Goal: Task Accomplishment & Management: Use online tool/utility

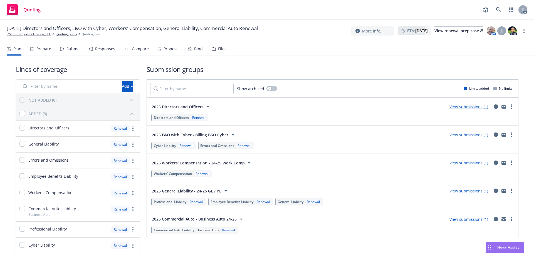
click at [73, 51] on div "Submit" at bounding box center [72, 49] width 13 height 4
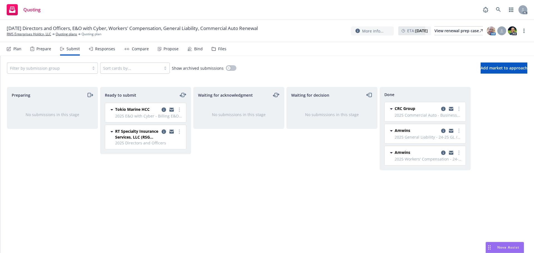
click at [94, 52] on div "Responses" at bounding box center [102, 48] width 26 height 13
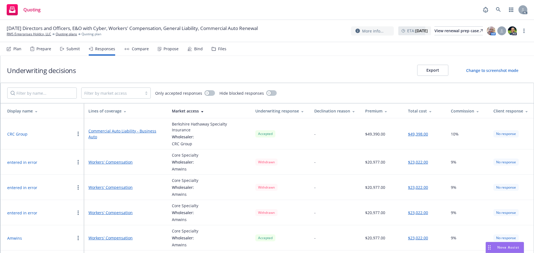
scroll to position [17, 0]
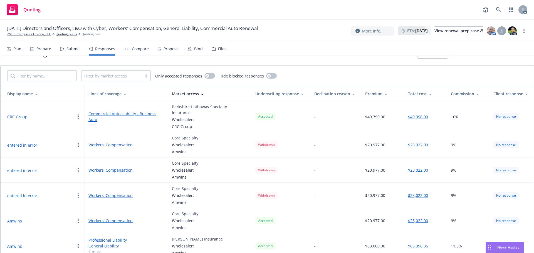
click at [15, 218] on button "Amwins" at bounding box center [14, 221] width 15 height 6
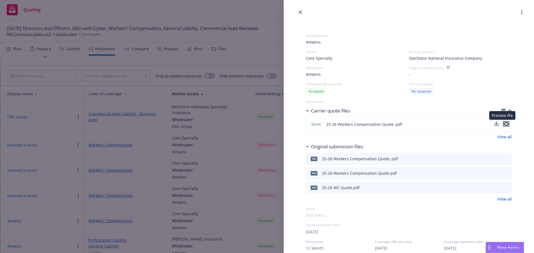
click at [503, 123] on icon "preview file" at bounding box center [505, 124] width 5 height 4
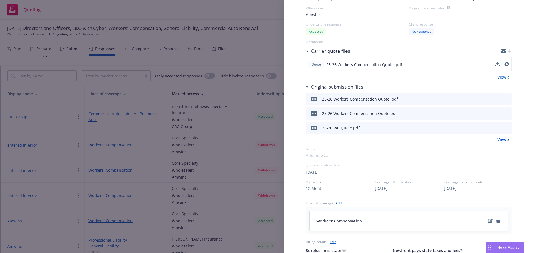
scroll to position [56, 0]
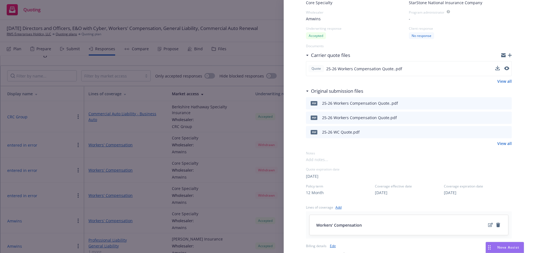
click at [504, 133] on button "preview file" at bounding box center [506, 132] width 6 height 5
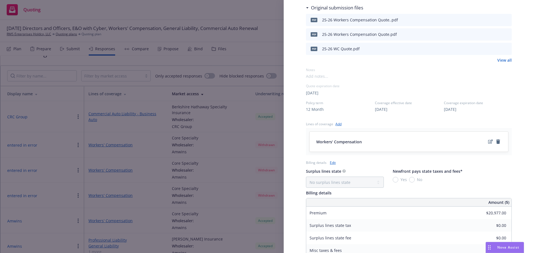
scroll to position [167, 0]
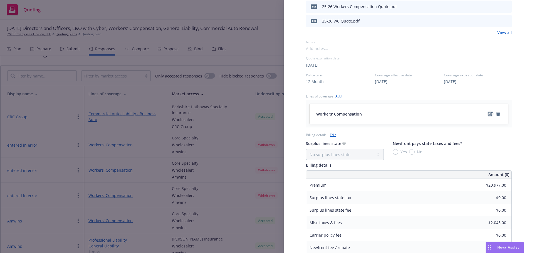
click at [488, 113] on icon "edit" at bounding box center [490, 114] width 5 height 4
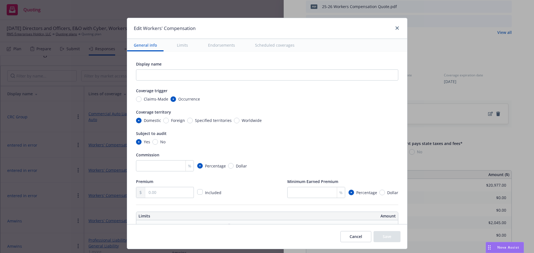
click at [277, 45] on button "Scheduled coverages" at bounding box center [274, 45] width 53 height 13
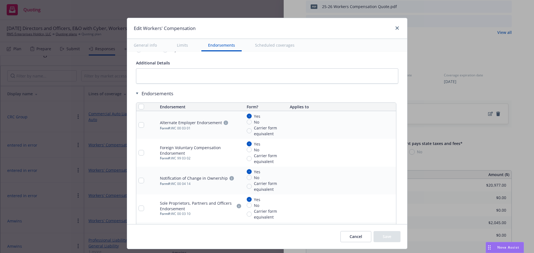
scroll to position [651, 0]
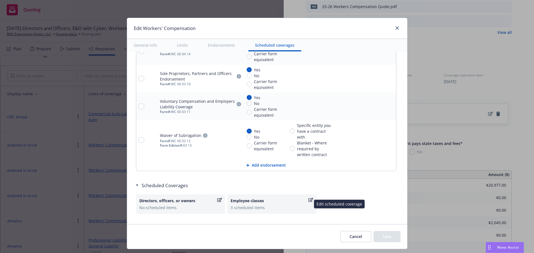
click at [266, 205] on div "3 scheduled items" at bounding box center [271, 208] width 82 height 6
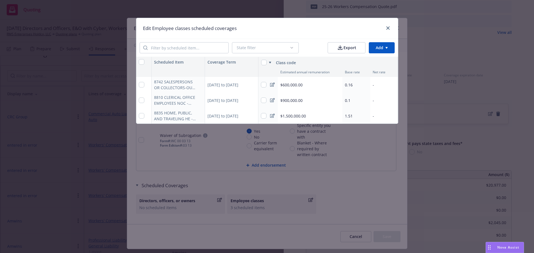
click at [355, 197] on div "Edit Employee classes scheduled coverages State filter Export Add Scheduled Ite…" at bounding box center [267, 126] width 534 height 253
click at [389, 26] on link "close" at bounding box center [387, 28] width 7 height 7
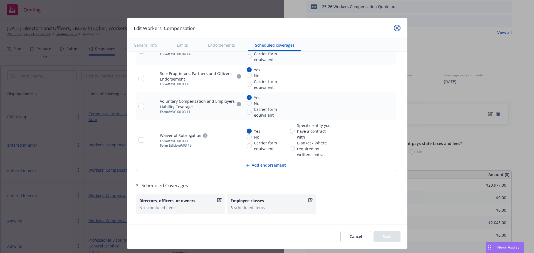
click at [395, 28] on icon "close" at bounding box center [396, 27] width 3 height 3
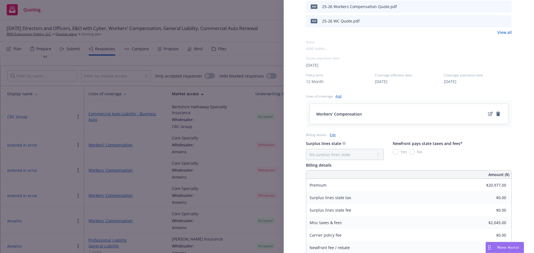
scroll to position [232, 0]
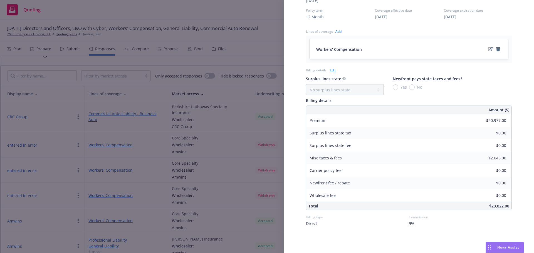
click at [224, 69] on div "Display Name Amwins Carrier Core Specialty Writing company StarStone National I…" at bounding box center [267, 126] width 534 height 253
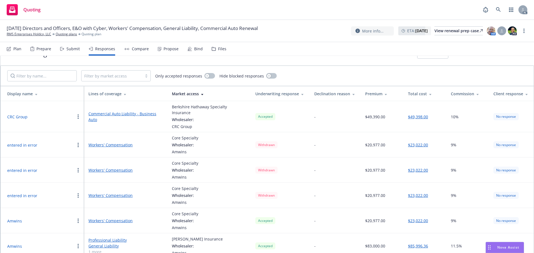
click at [160, 49] on div "Propose" at bounding box center [168, 48] width 21 height 13
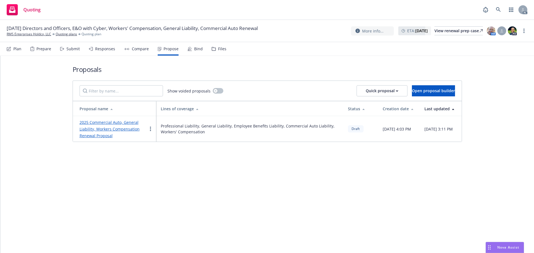
click at [101, 125] on link "2025 Commercial Auto, General Liability, Workers Compensation Renewal Proposal" at bounding box center [109, 129] width 60 height 19
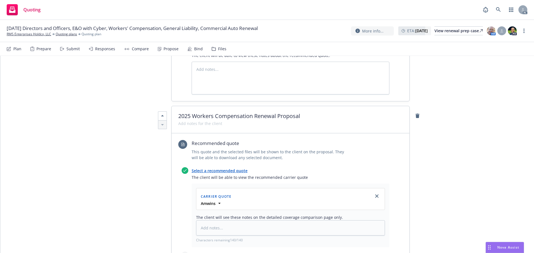
scroll to position [945, 0]
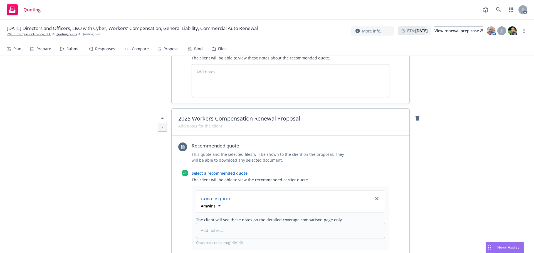
click at [221, 171] on link "Select a recommended quote" at bounding box center [219, 173] width 56 height 5
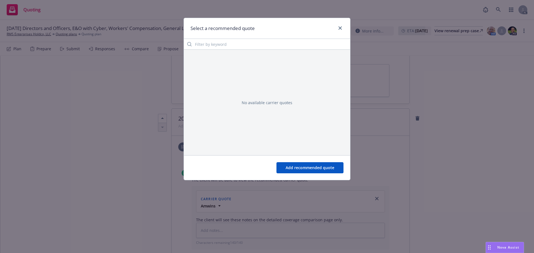
click at [143, 139] on div "Select a recommended quote No available carrier quotes Add recommended quote" at bounding box center [267, 126] width 534 height 253
click at [341, 26] on link "close" at bounding box center [340, 28] width 7 height 7
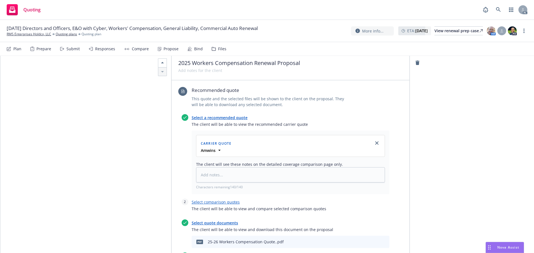
scroll to position [1028, 0]
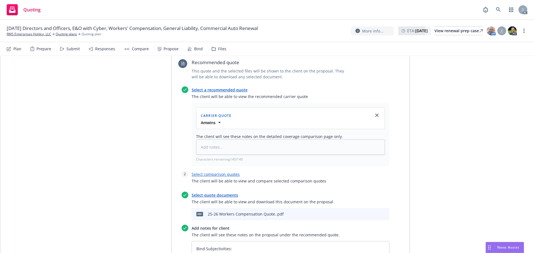
click at [372, 212] on icon "preview file" at bounding box center [374, 214] width 5 height 4
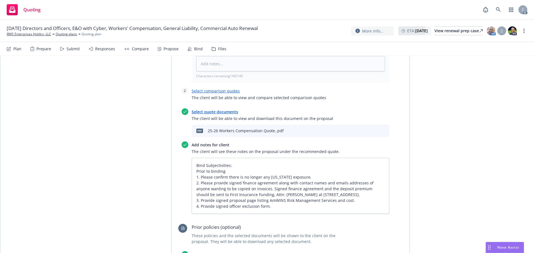
scroll to position [1084, 0]
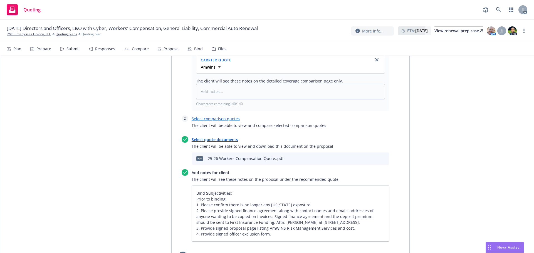
click at [212, 116] on link "Select comparison quotes" at bounding box center [215, 118] width 48 height 5
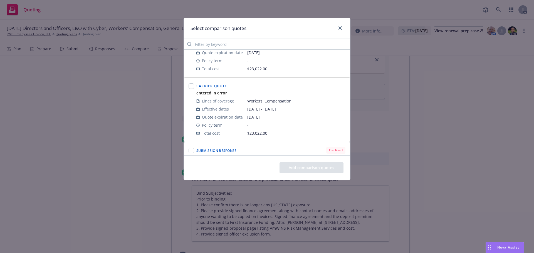
scroll to position [139, 0]
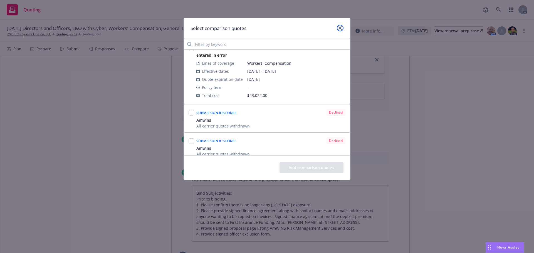
click at [343, 28] on link "close" at bounding box center [340, 28] width 7 height 7
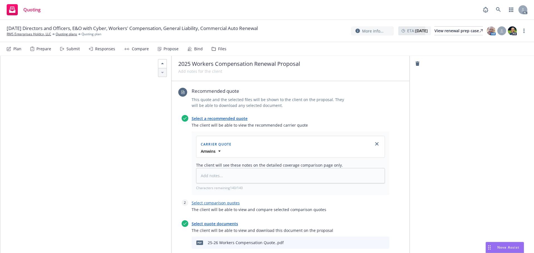
scroll to position [1000, 0]
type textarea "x"
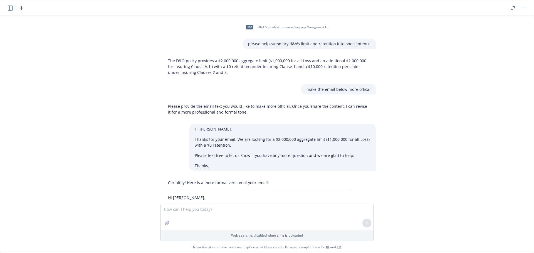
scroll to position [387, 0]
